Goal: Navigation & Orientation: Find specific page/section

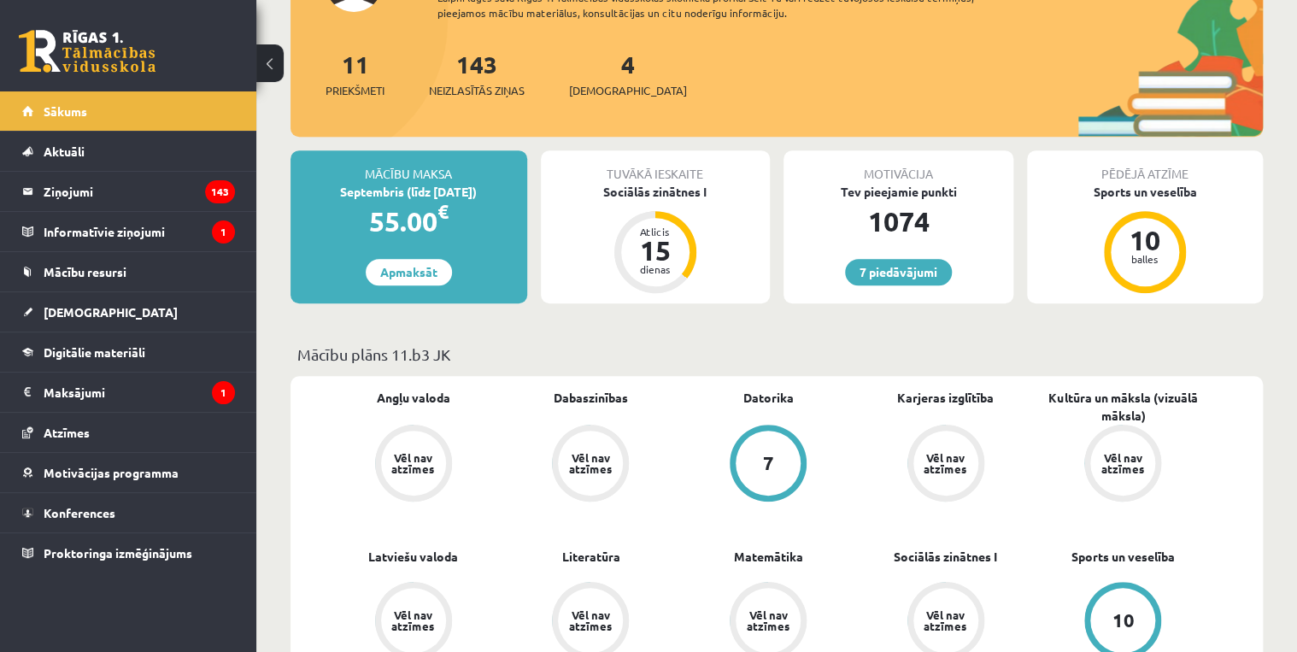
scroll to position [137, 0]
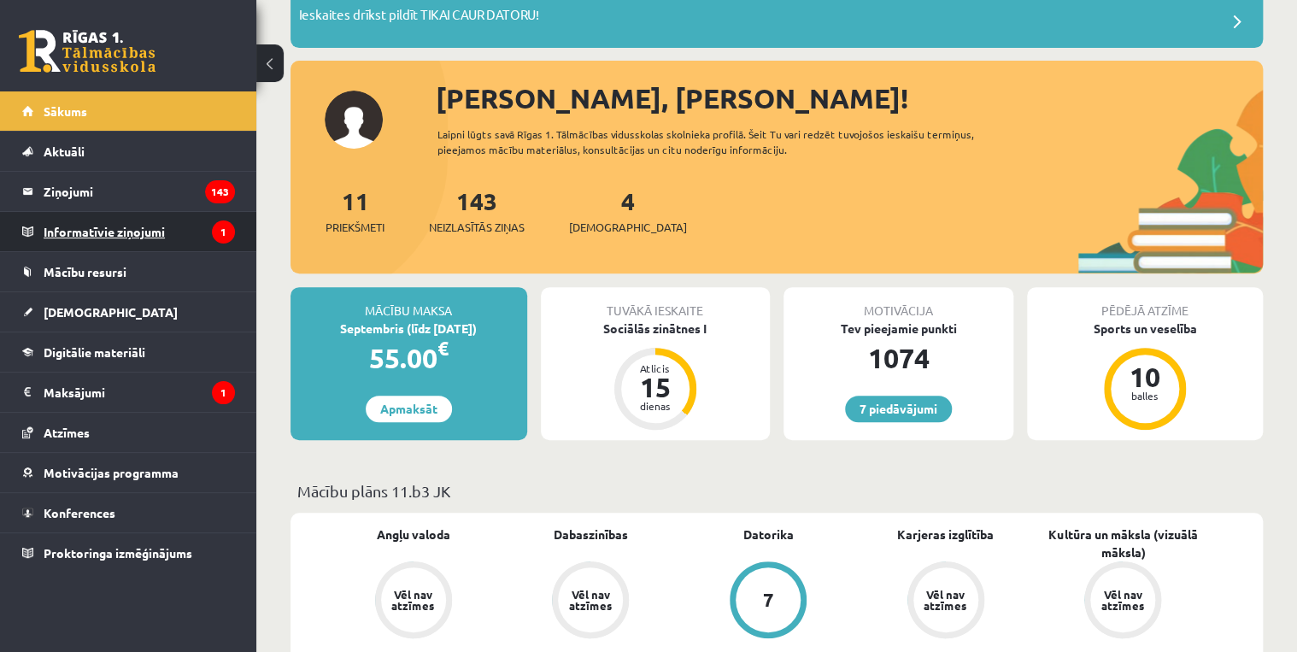
click at [129, 233] on legend "Informatīvie ziņojumi 1" at bounding box center [139, 231] width 191 height 39
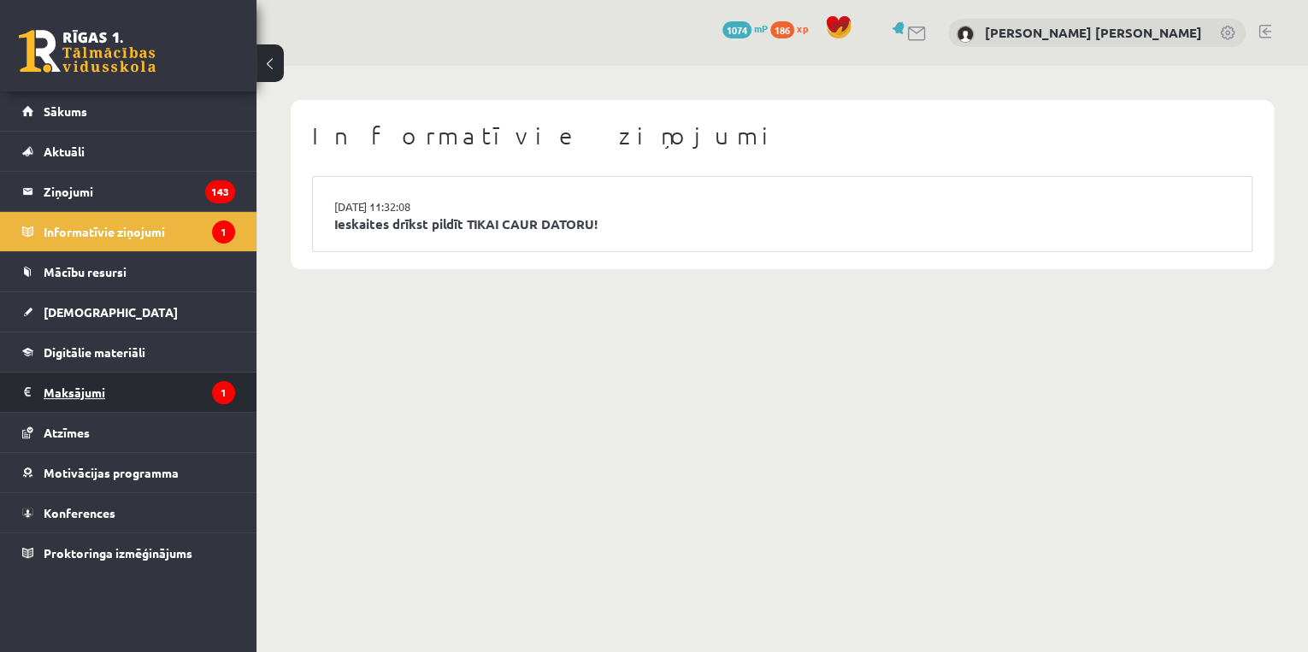
click at [129, 388] on legend "Maksājumi 1" at bounding box center [139, 392] width 191 height 39
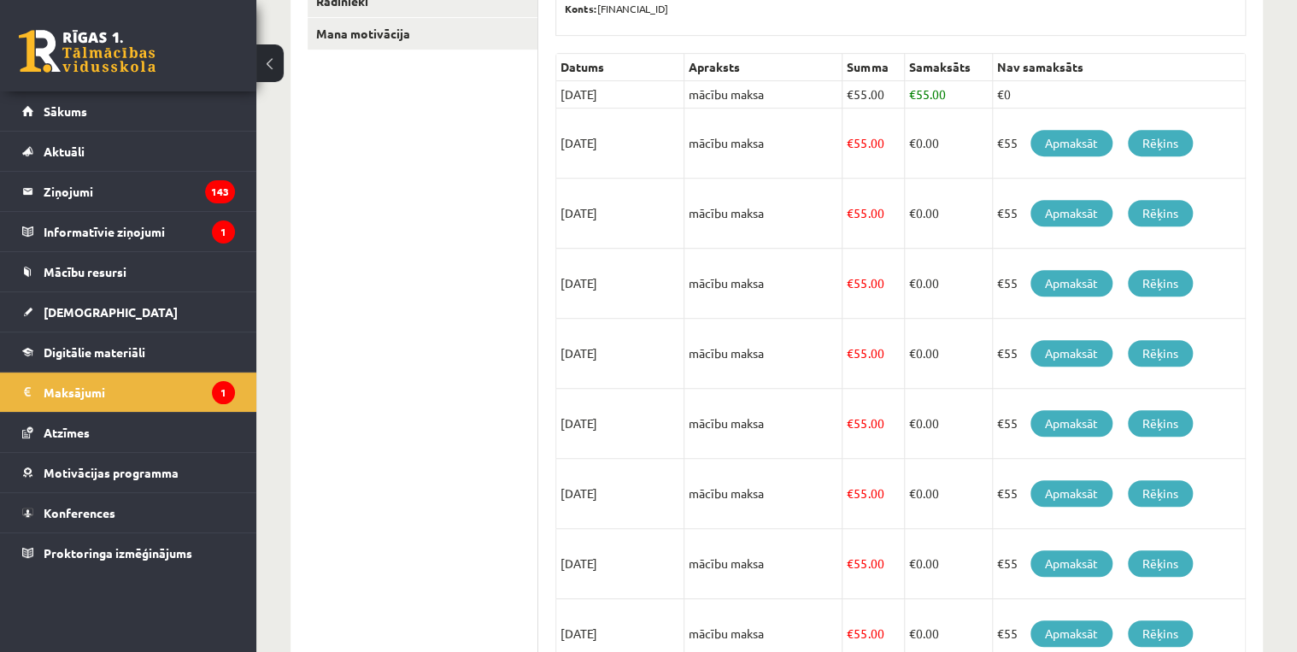
scroll to position [215, 0]
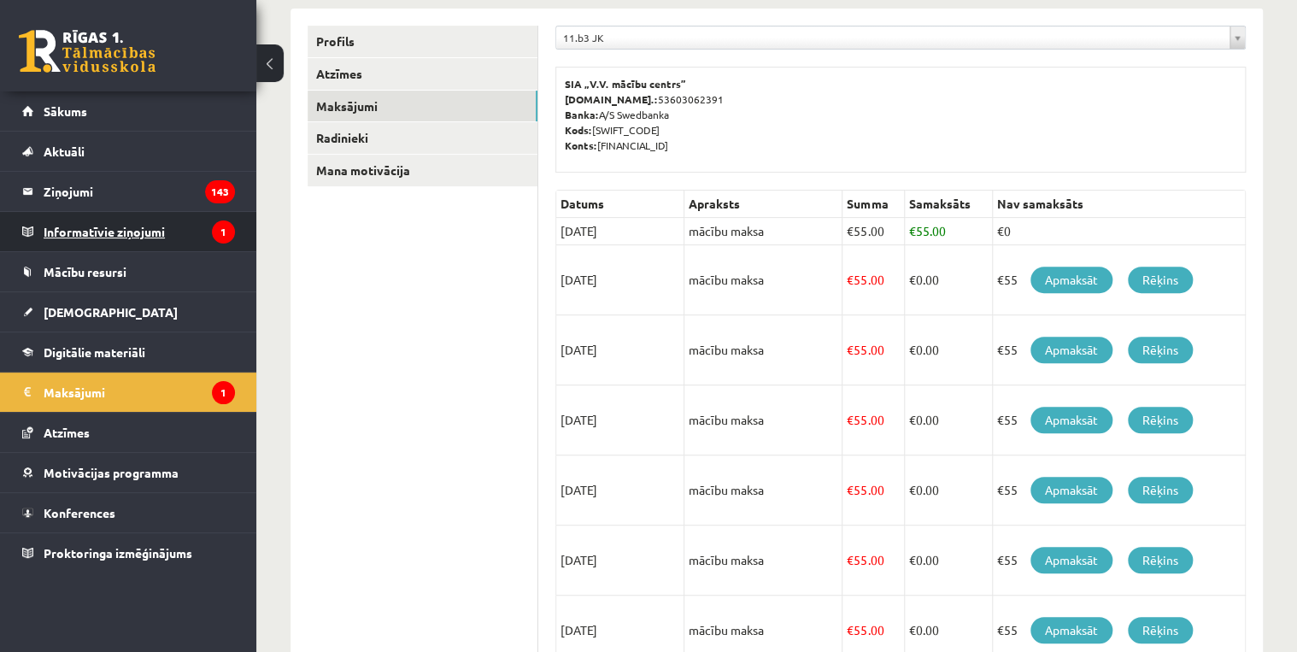
click at [122, 246] on legend "Informatīvie ziņojumi 1" at bounding box center [139, 231] width 191 height 39
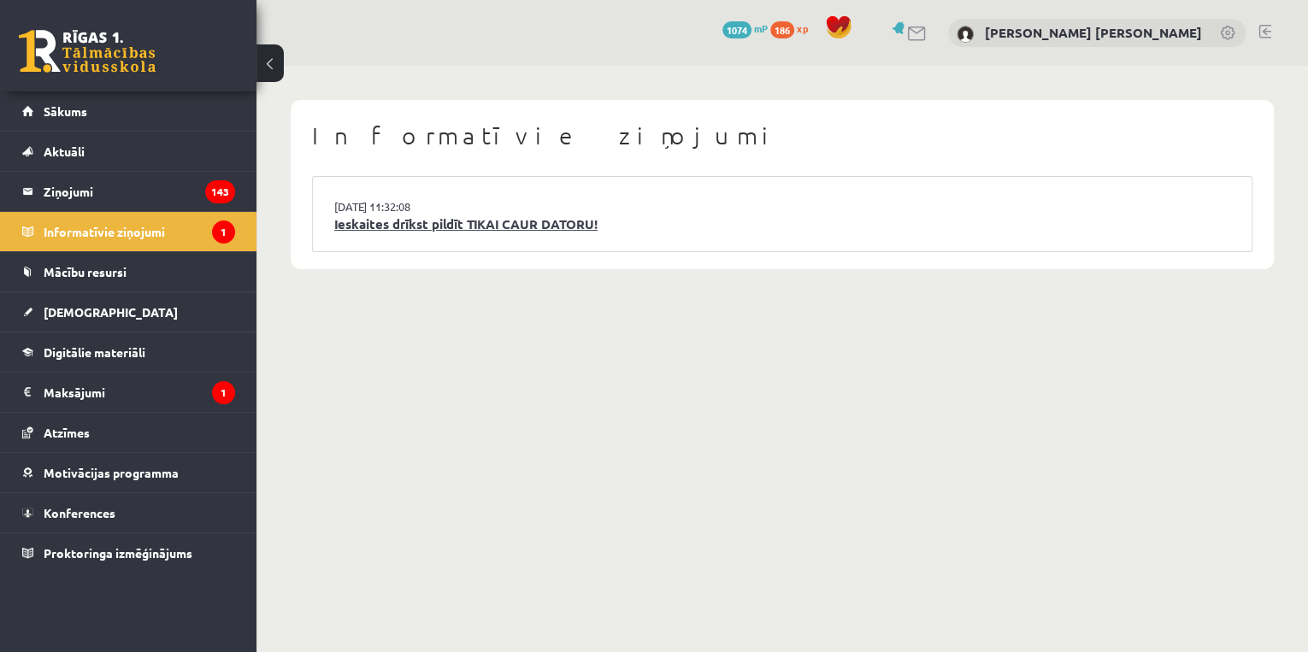
click at [528, 231] on link "Ieskaites drīkst pildīt TIKAI CAUR DATORU!" at bounding box center [782, 225] width 896 height 20
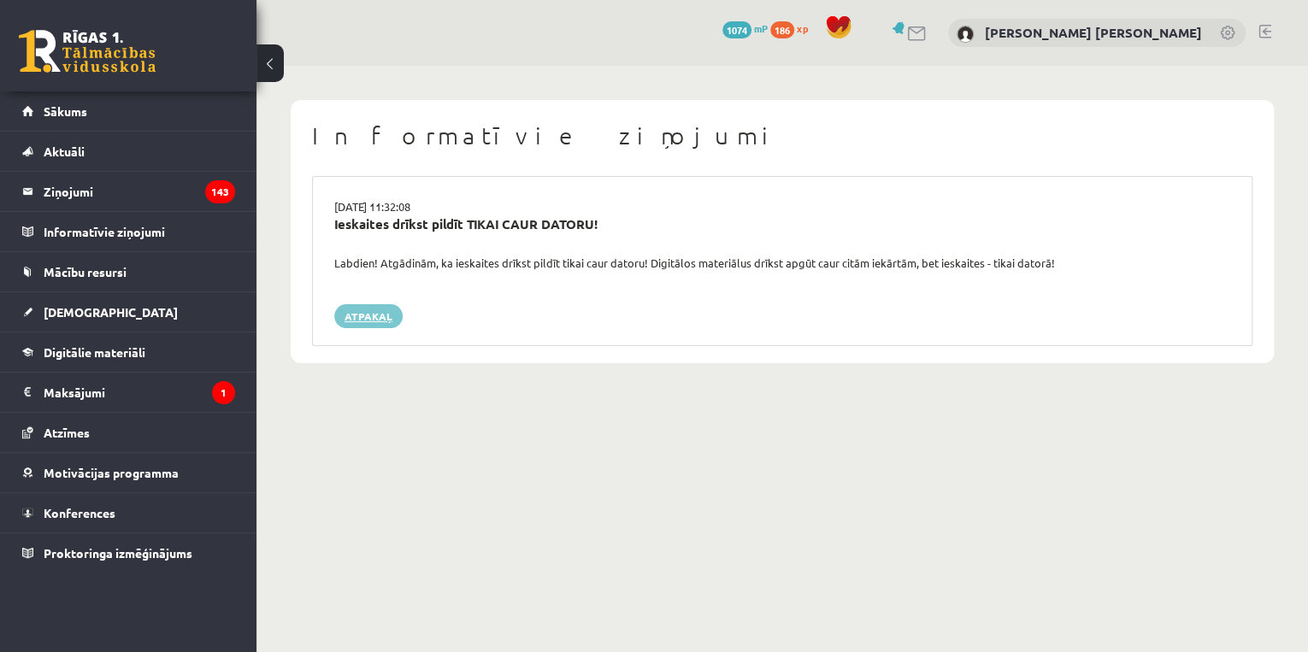
click at [365, 312] on link "Atpakaļ" at bounding box center [368, 316] width 68 height 24
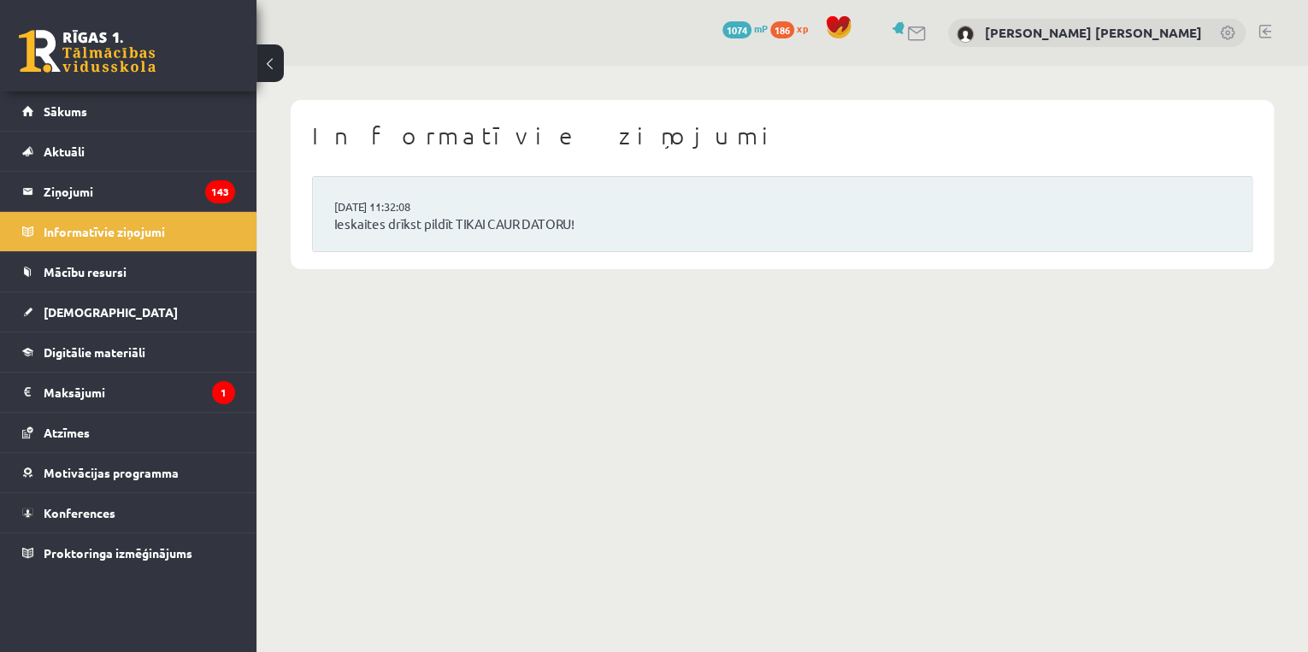
click at [133, 51] on link at bounding box center [87, 51] width 137 height 43
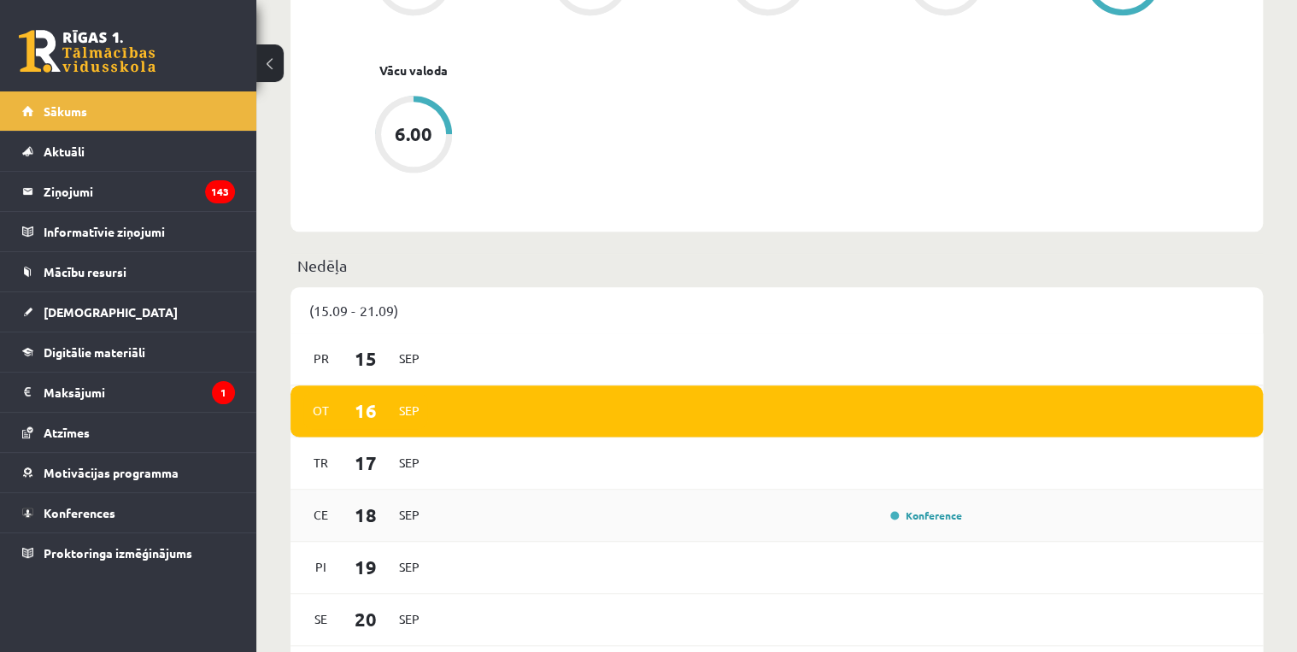
scroll to position [1026, 0]
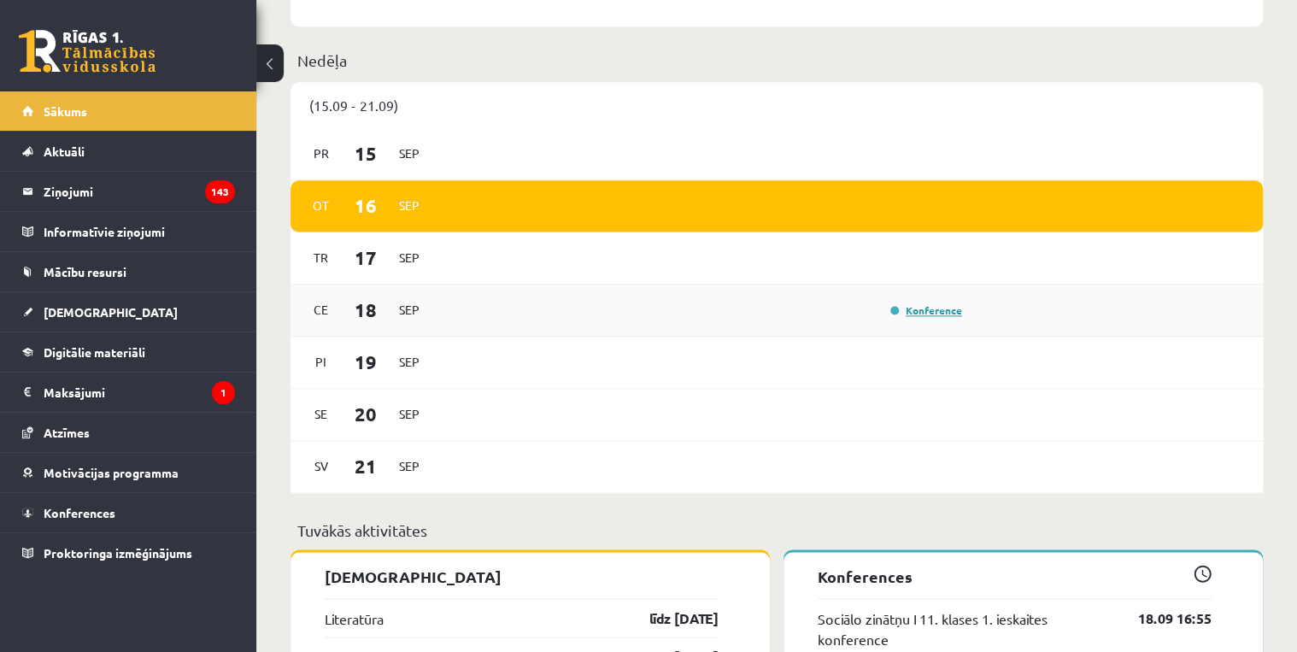
click at [903, 315] on link "Konference" at bounding box center [927, 310] width 72 height 14
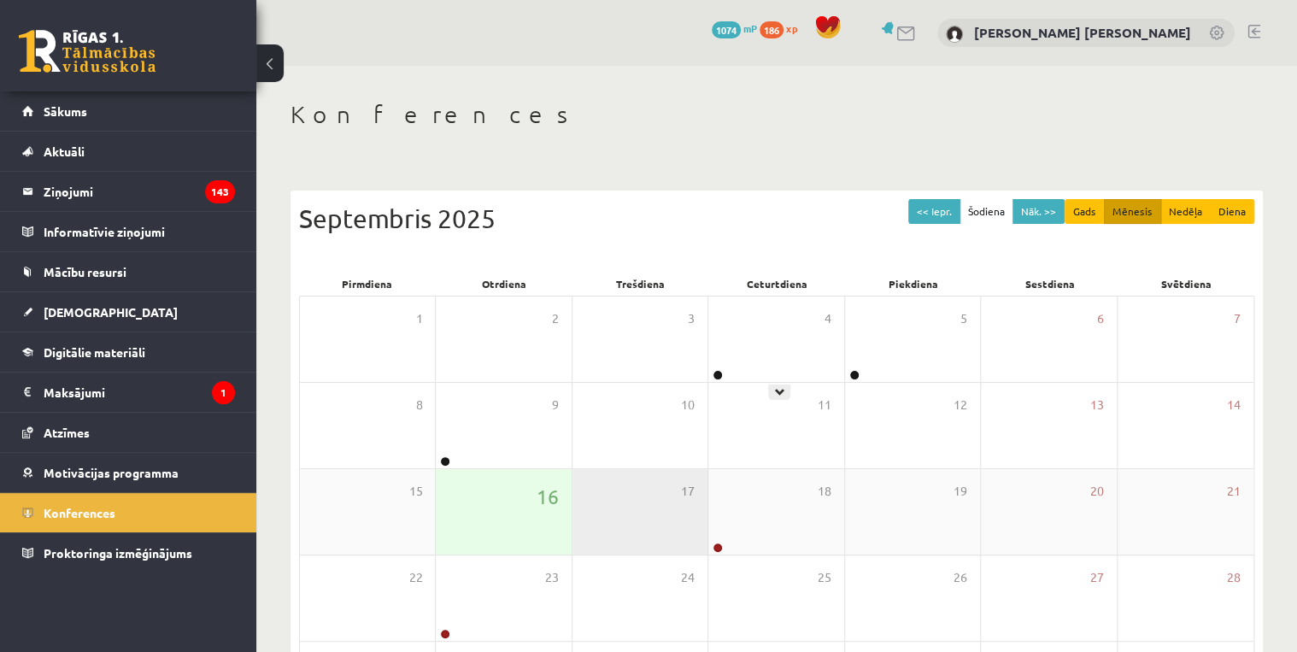
scroll to position [163, 0]
